Goal: Information Seeking & Learning: Learn about a topic

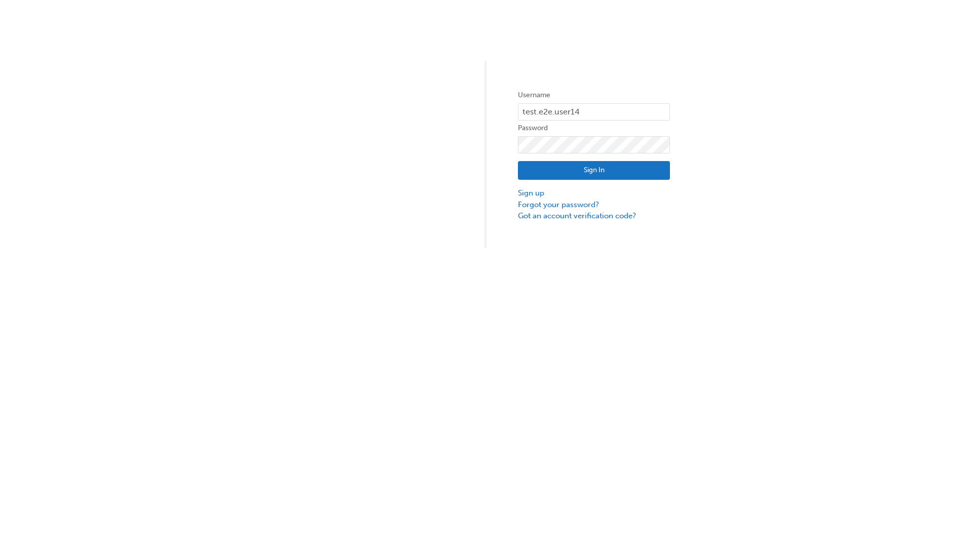
type input "test.e2e.user14"
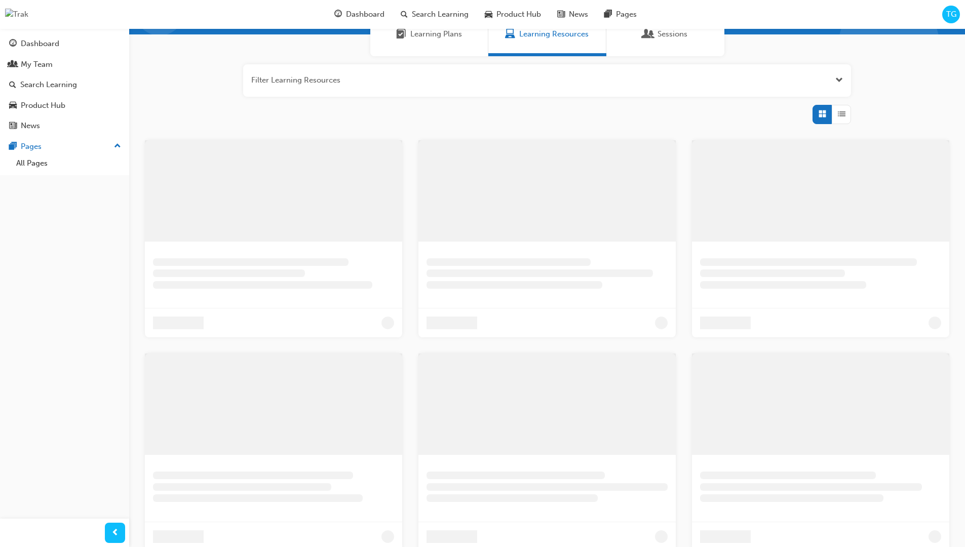
scroll to position [32, 0]
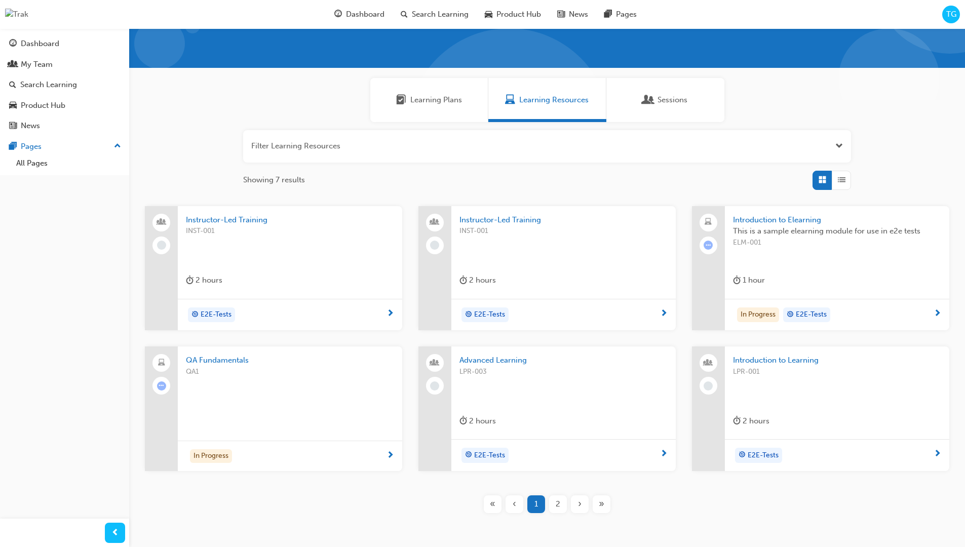
type input "Instructor-Led Training"
